Goal: Information Seeking & Learning: Understand process/instructions

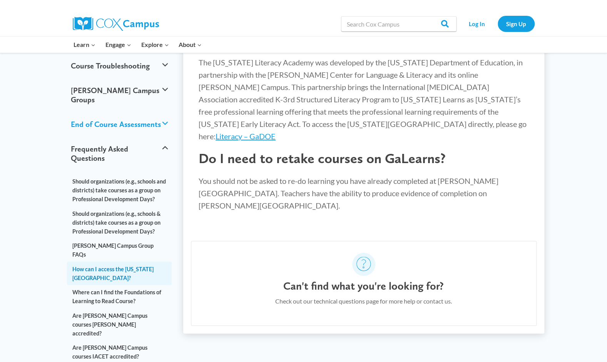
scroll to position [116, 0]
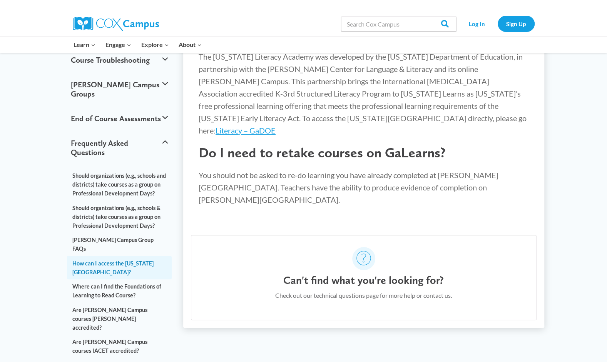
click at [145, 256] on link "How can I access the [US_STATE][GEOGRAPHIC_DATA]?" at bounding box center [119, 267] width 105 height 23
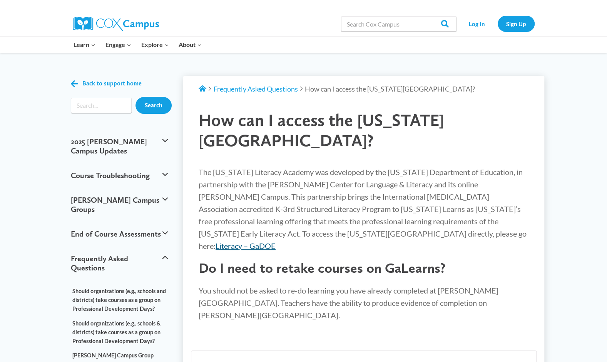
click at [276, 241] on link "Literacy – GaDOE" at bounding box center [246, 245] width 60 height 9
